Goal: Browse casually: Explore the website without a specific task or goal

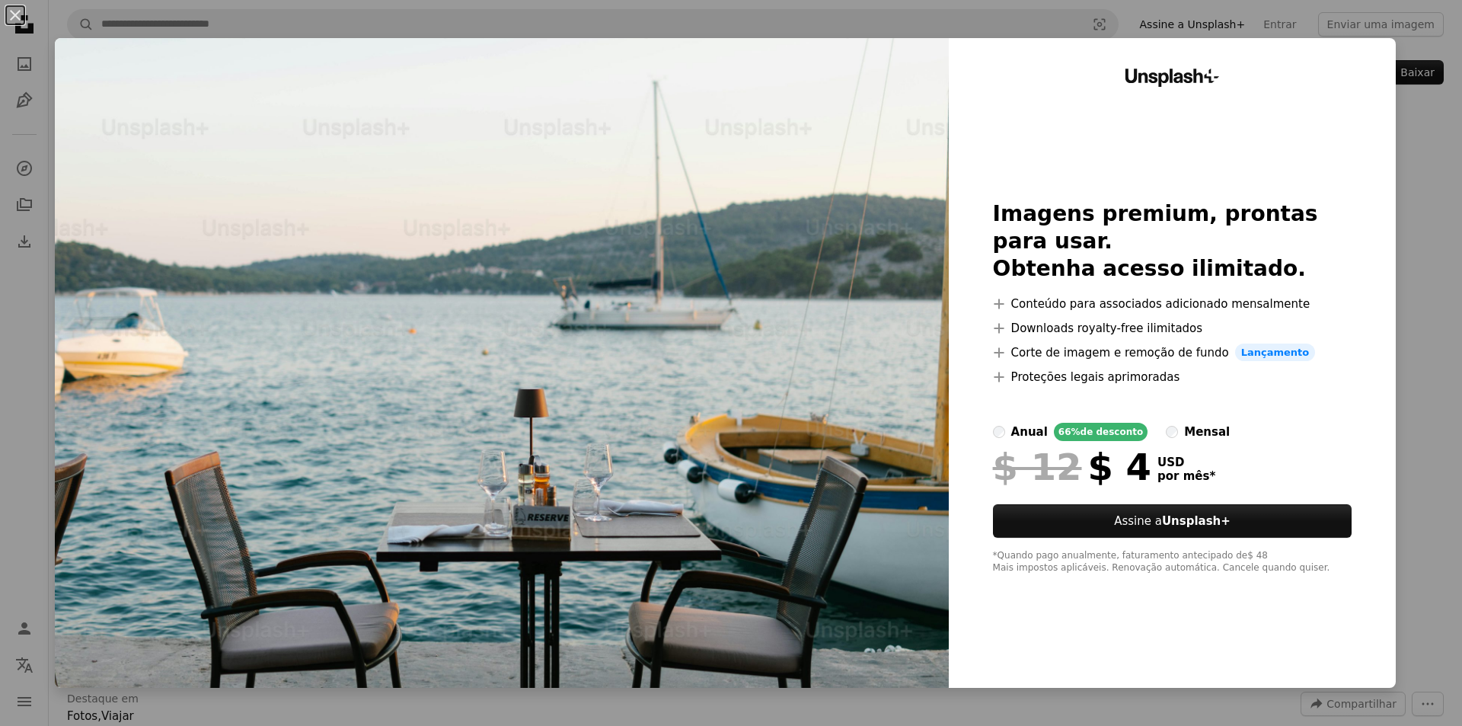
click at [1393, 306] on div "An X shape Unsplash+ Imagens premium, prontas para usar. Obtenha acesso ilimita…" at bounding box center [731, 363] width 1462 height 726
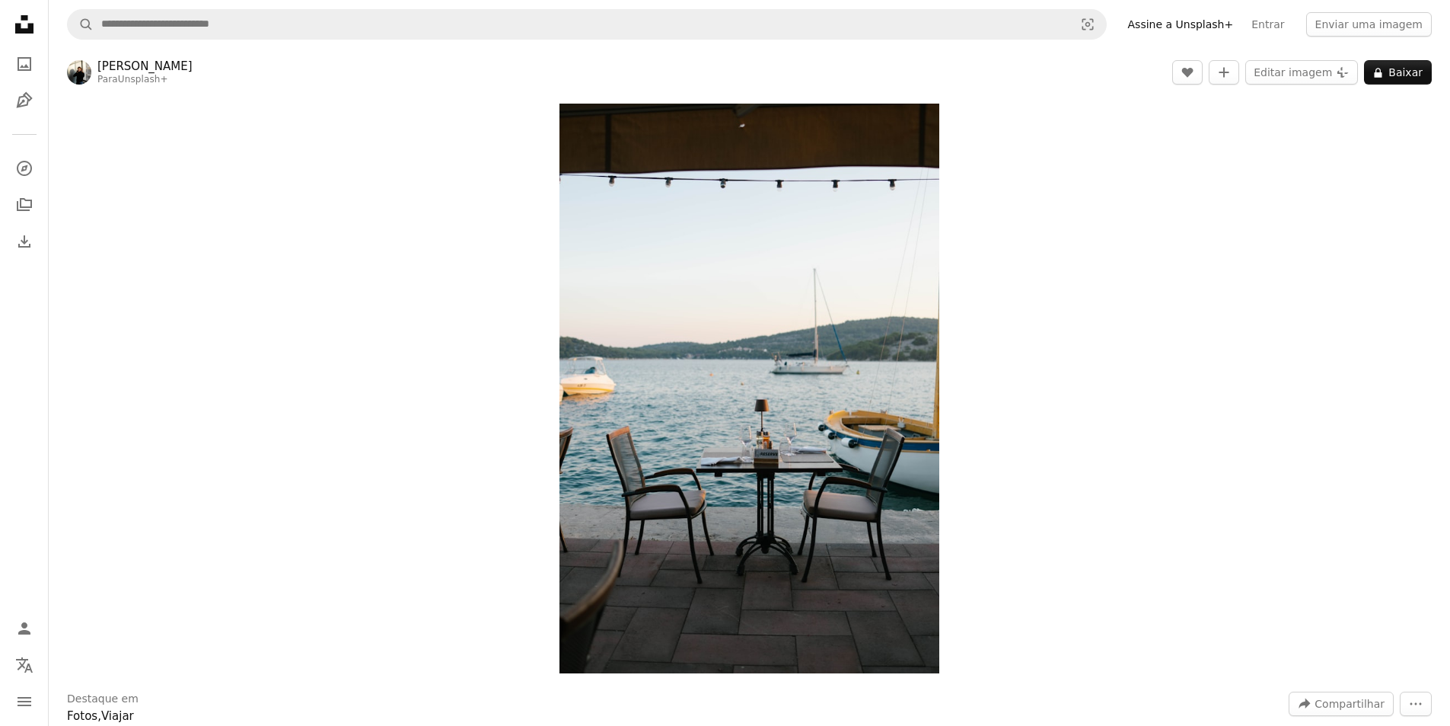
click at [31, 25] on icon at bounding box center [24, 24] width 18 height 18
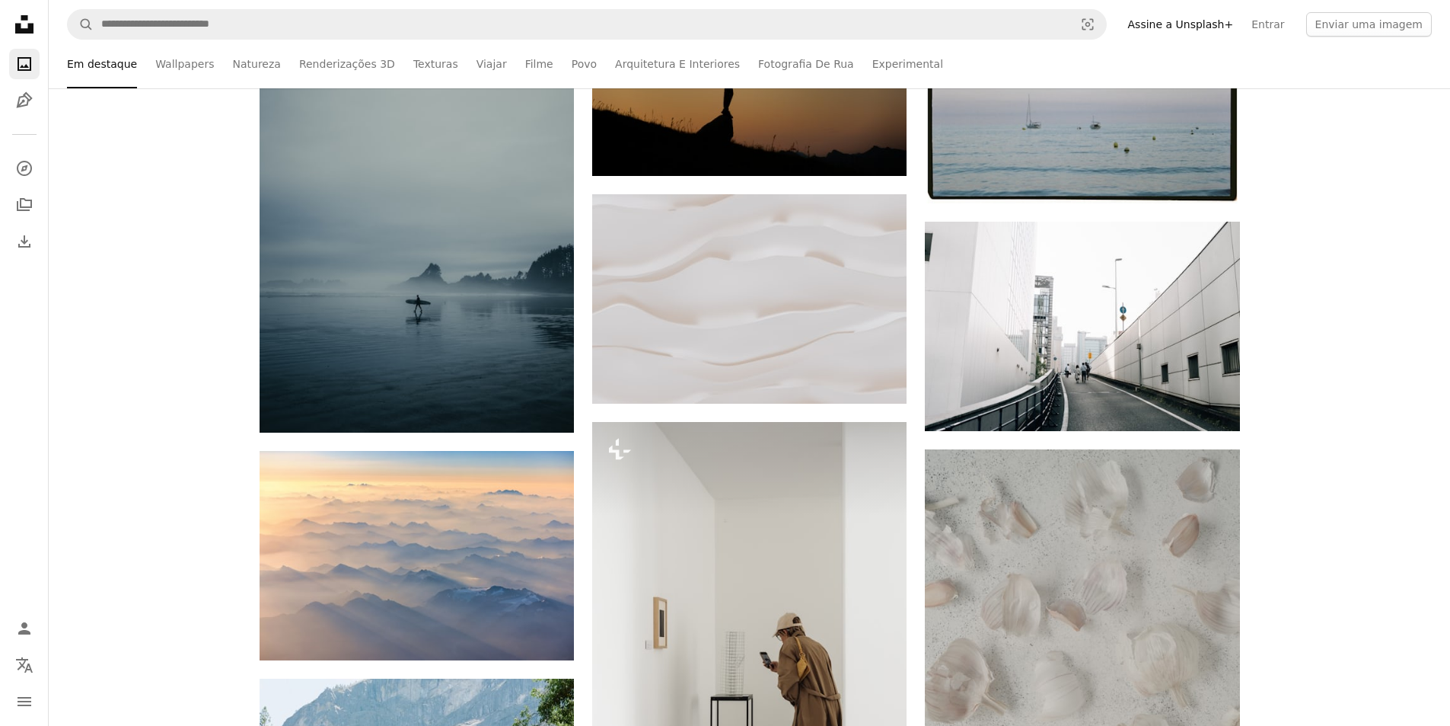
scroll to position [634, 0]
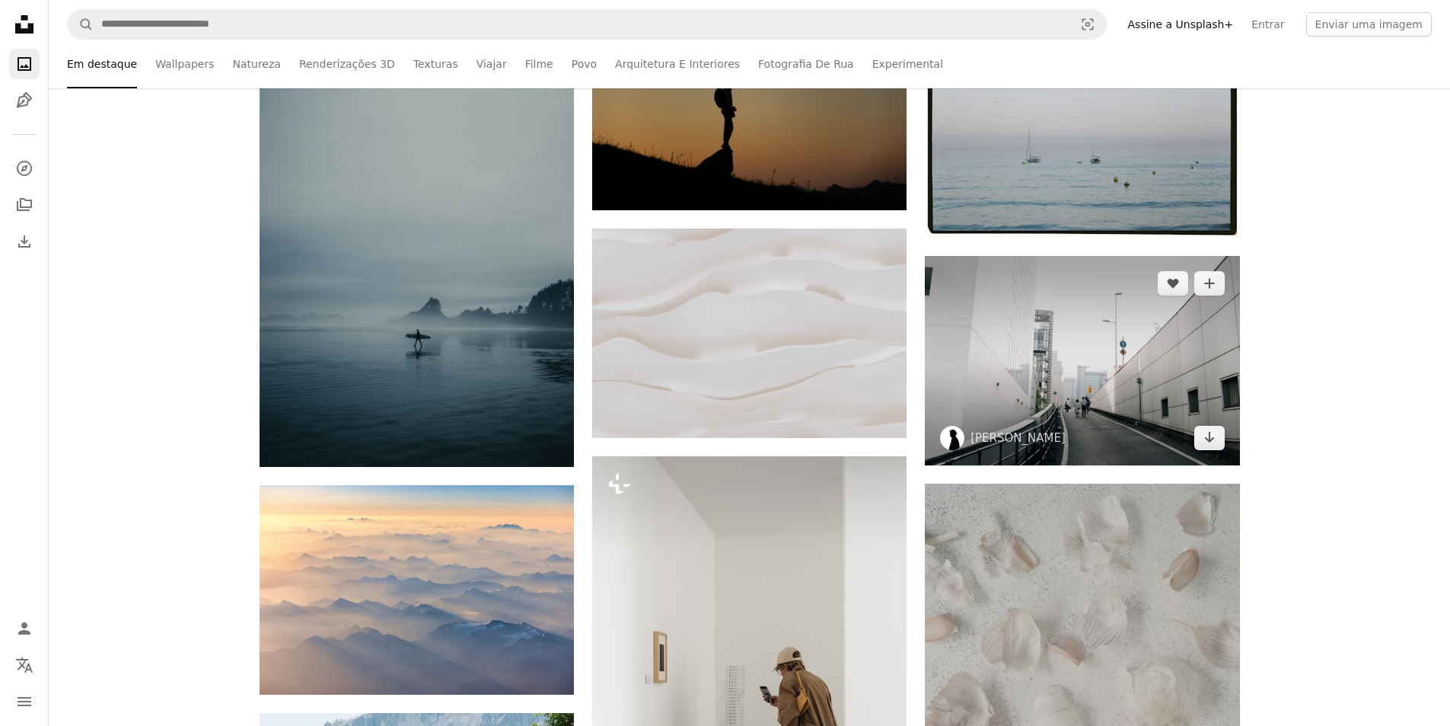
click at [1053, 257] on img at bounding box center [1082, 360] width 314 height 209
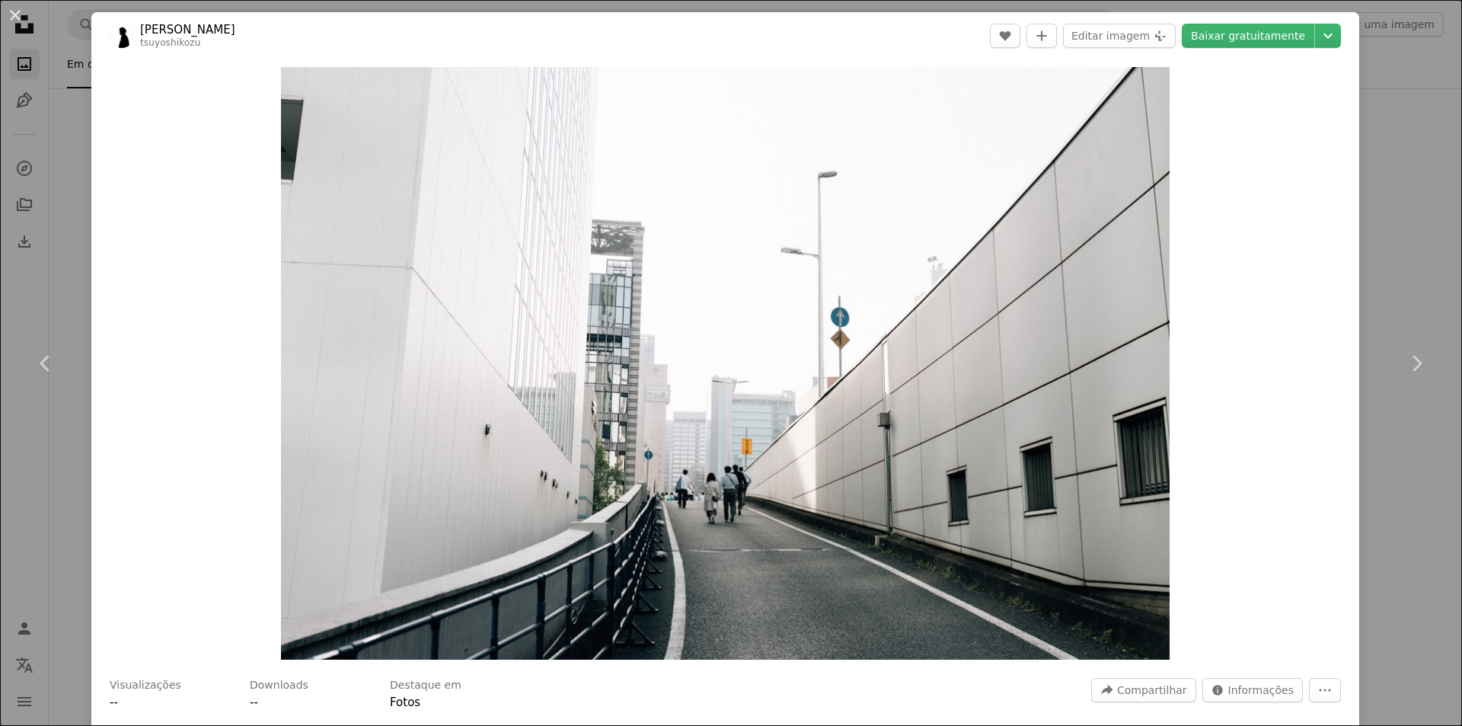
click at [1370, 227] on div "An X shape Chevron left Chevron right [PERSON_NAME] tsuyoshikozu A heart A plus…" at bounding box center [731, 363] width 1462 height 726
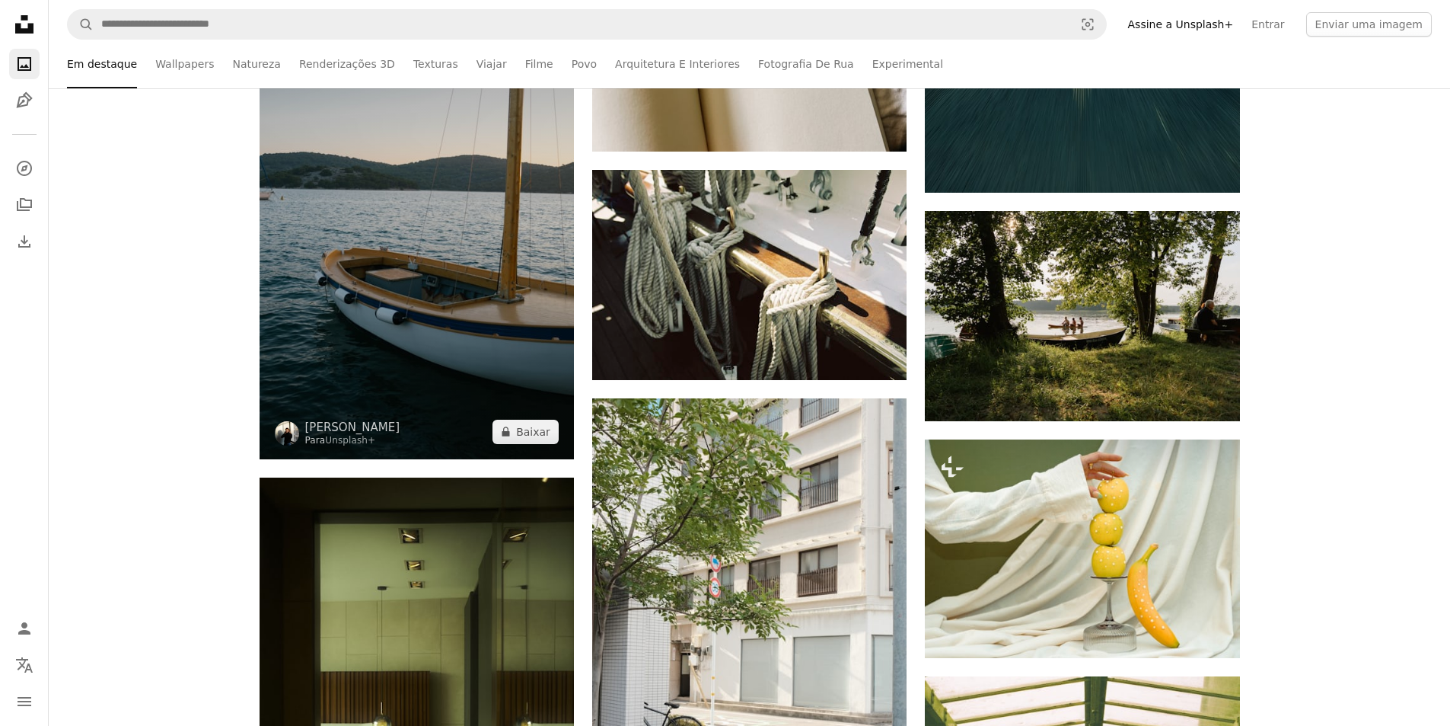
scroll to position [3807, 0]
